Goal: Find contact information: Find contact information

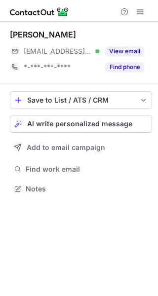
scroll to position [182, 158]
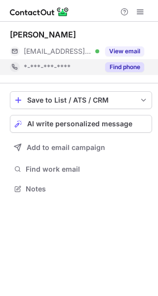
click at [131, 66] on button "Find phone" at bounding box center [124, 67] width 39 height 10
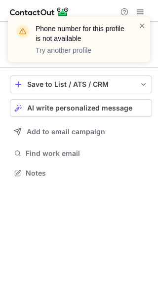
scroll to position [166, 158]
click at [142, 23] on span at bounding box center [142, 26] width 8 height 10
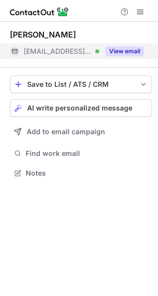
click at [126, 51] on button "View email" at bounding box center [124, 51] width 39 height 10
